Goal: Find specific page/section: Find specific page/section

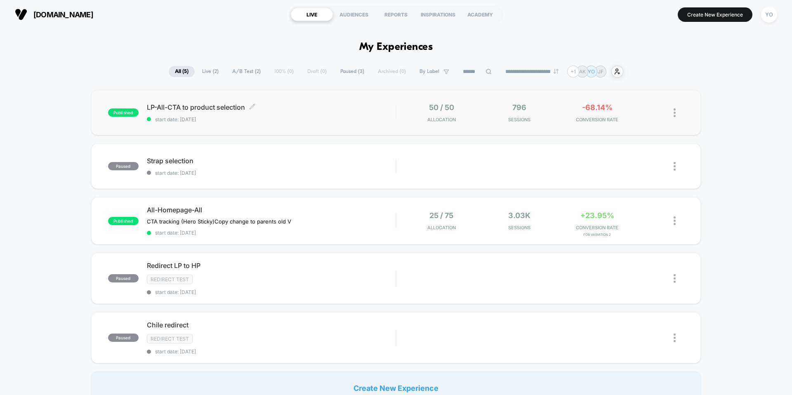
click at [273, 110] on span "LP-All-CTA to product selection Click to edit experience details" at bounding box center [271, 107] width 249 height 8
